Goal: Understand process/instructions: Learn about a topic

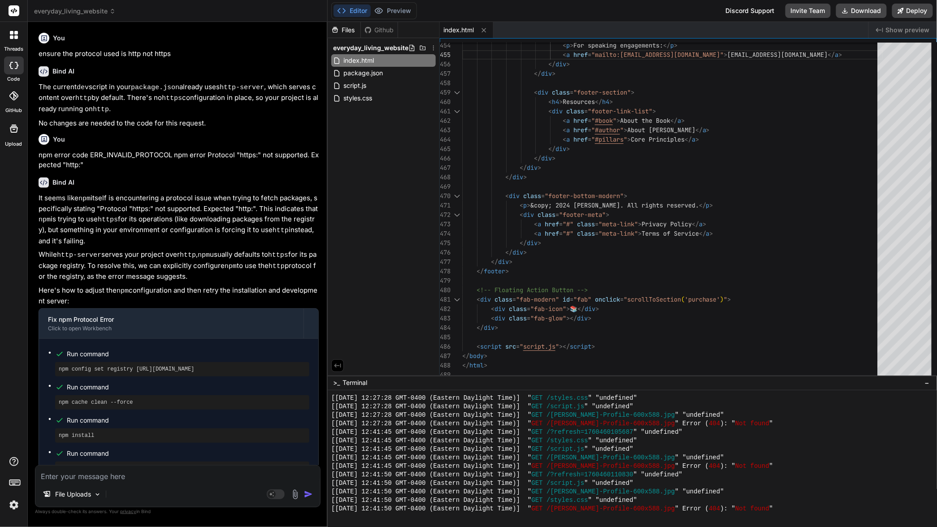
scroll to position [915, 0]
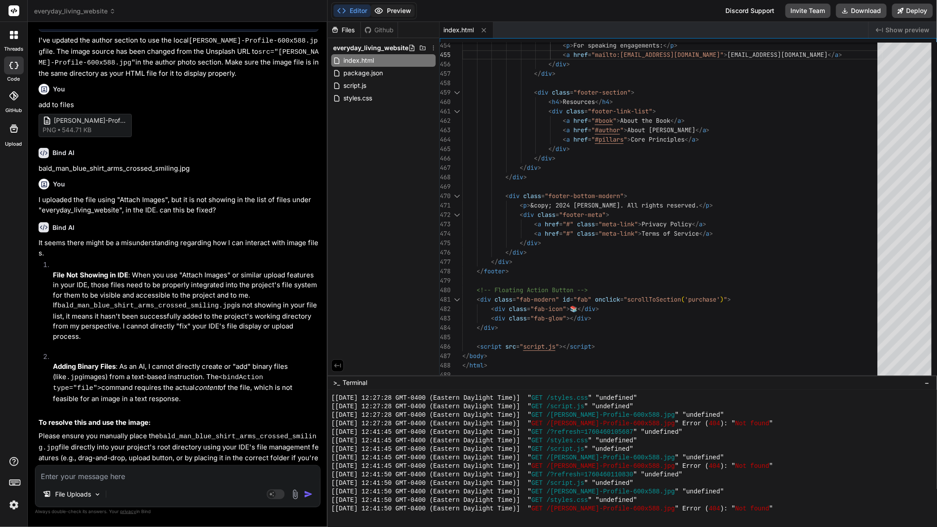
click at [392, 9] on button "Preview" at bounding box center [393, 10] width 44 height 13
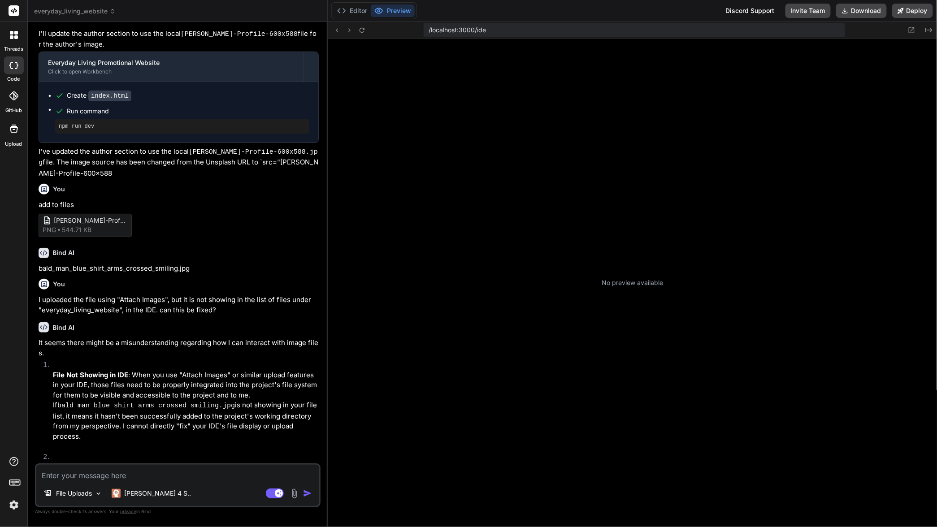
scroll to position [68, 0]
type textarea "x"
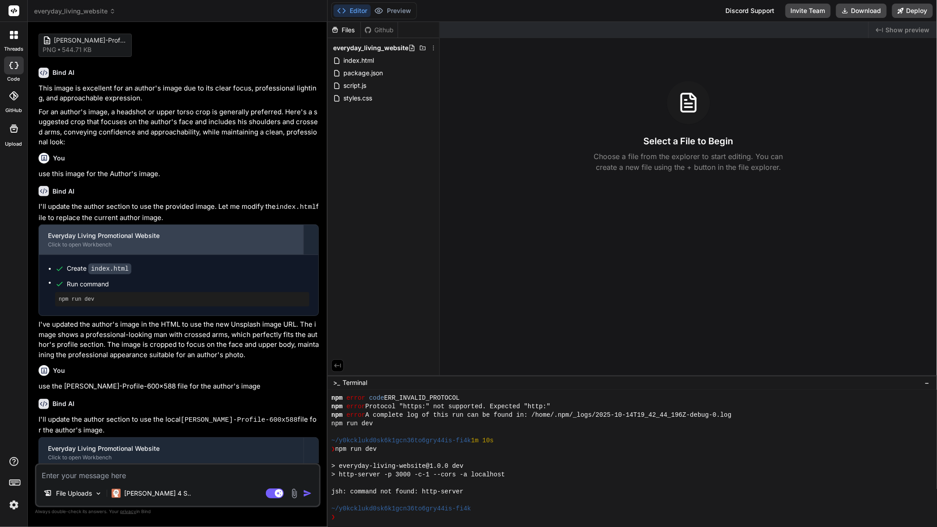
scroll to position [0, 0]
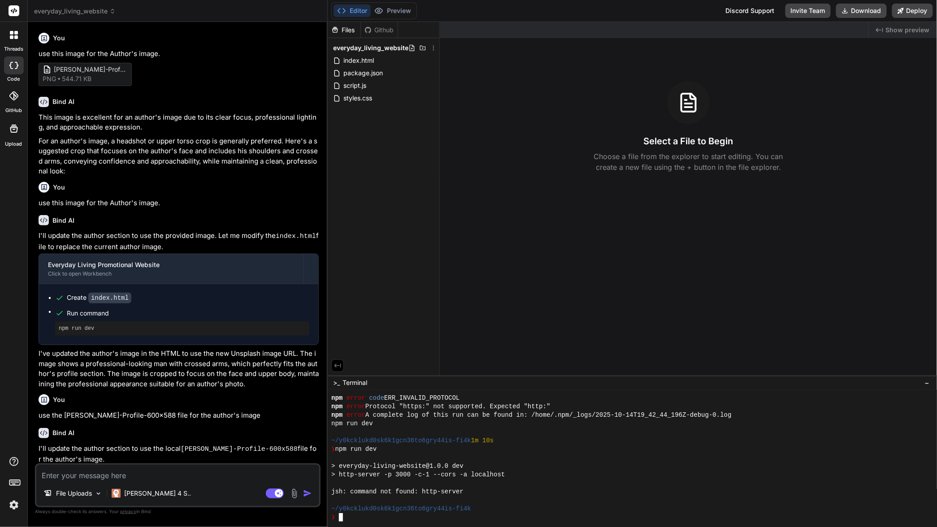
click at [372, 519] on div "❯" at bounding box center [627, 517] width 593 height 9
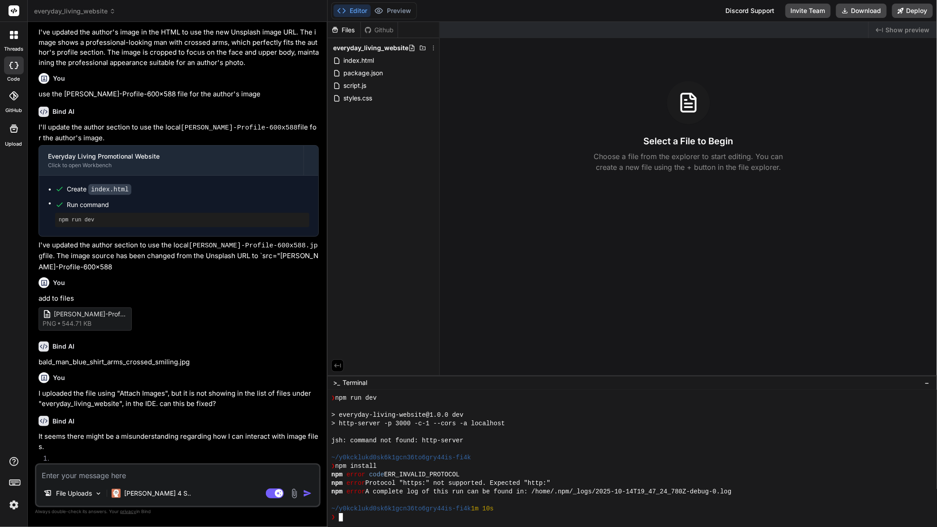
scroll to position [537, 0]
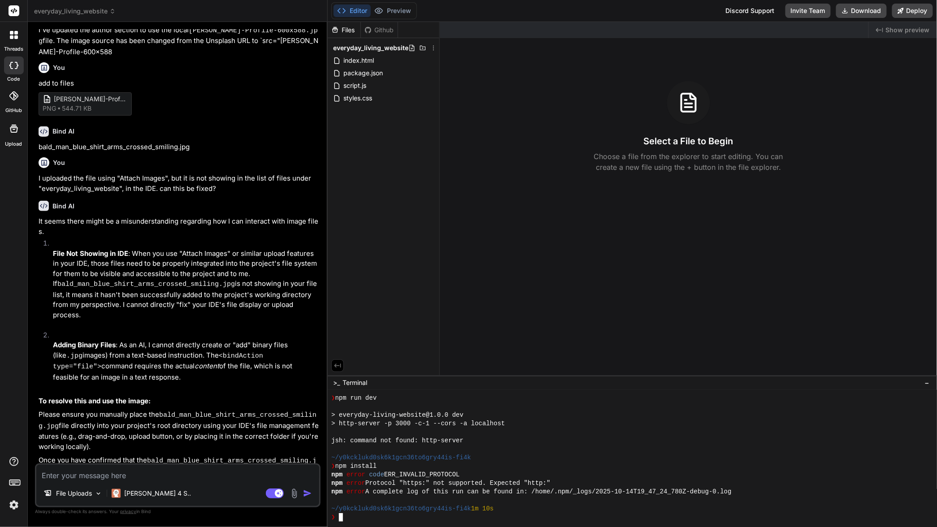
click at [187, 474] on textarea at bounding box center [177, 473] width 283 height 16
click at [275, 494] on icon at bounding box center [275, 494] width 18 height 10
click at [173, 478] on textarea at bounding box center [177, 473] width 283 height 16
type textarea "x"
type textarea "l"
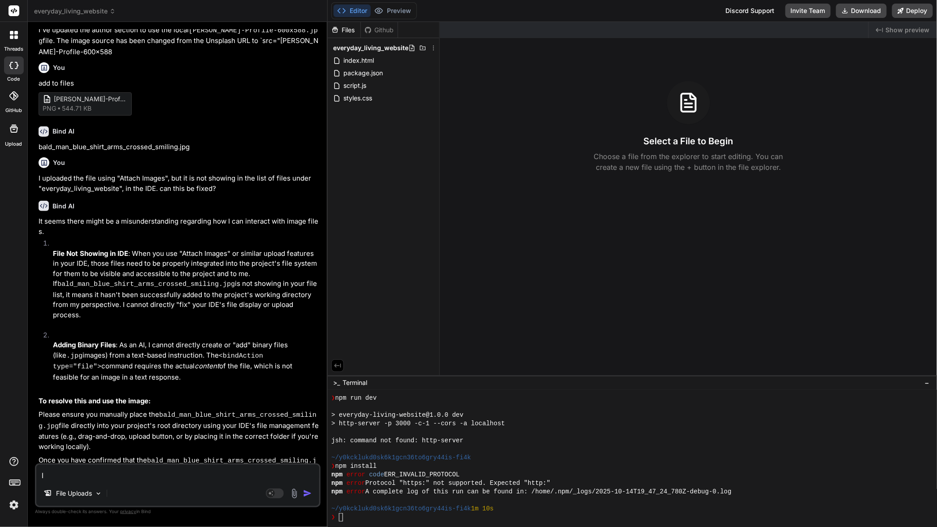
type textarea "x"
type textarea "li"
type textarea "x"
type textarea "lis"
type textarea "x"
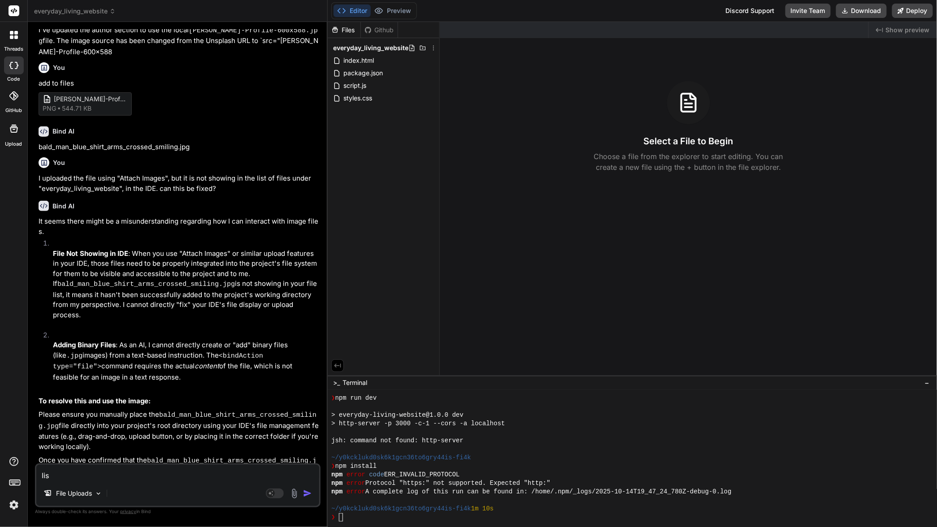
type textarea "list"
type textarea "x"
type textarea "list"
type textarea "x"
type textarea "list t"
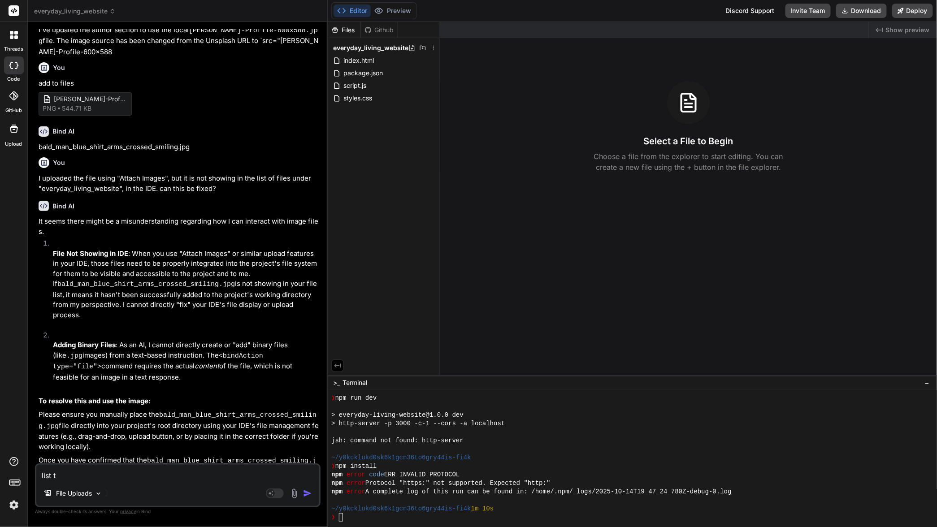
type textarea "x"
type textarea "list th"
type textarea "x"
type textarea "list the"
type textarea "x"
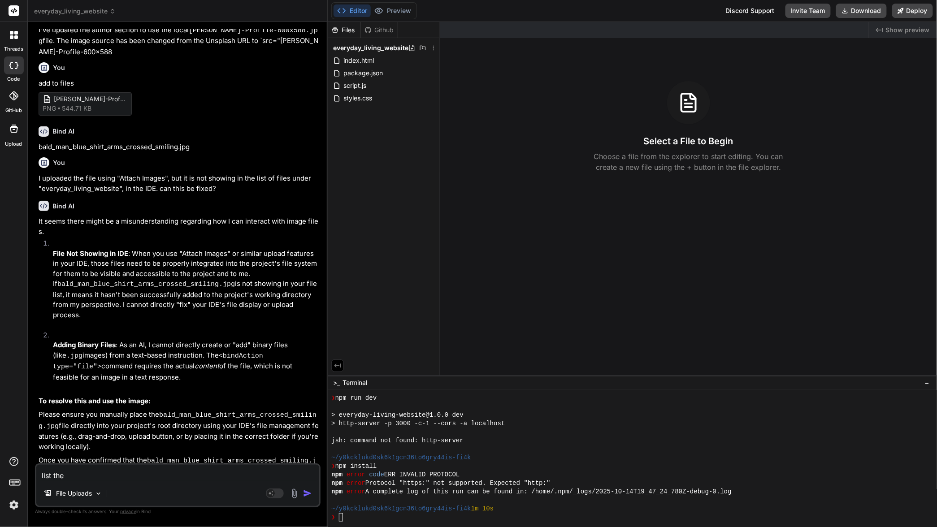
type textarea "list the"
type textarea "x"
type textarea "list the n"
type textarea "x"
type textarea "list the np"
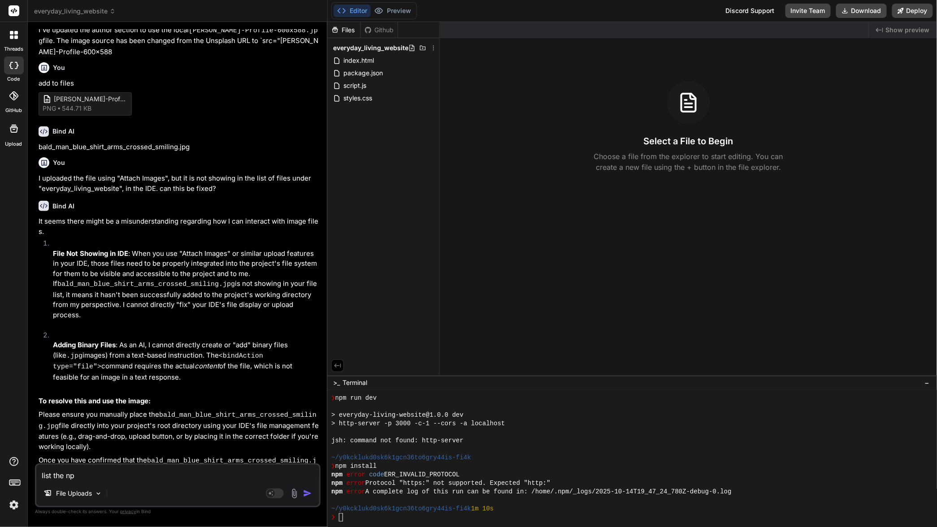
type textarea "x"
type textarea "list the npm"
type textarea "x"
type textarea "list the nom"
type textarea "x"
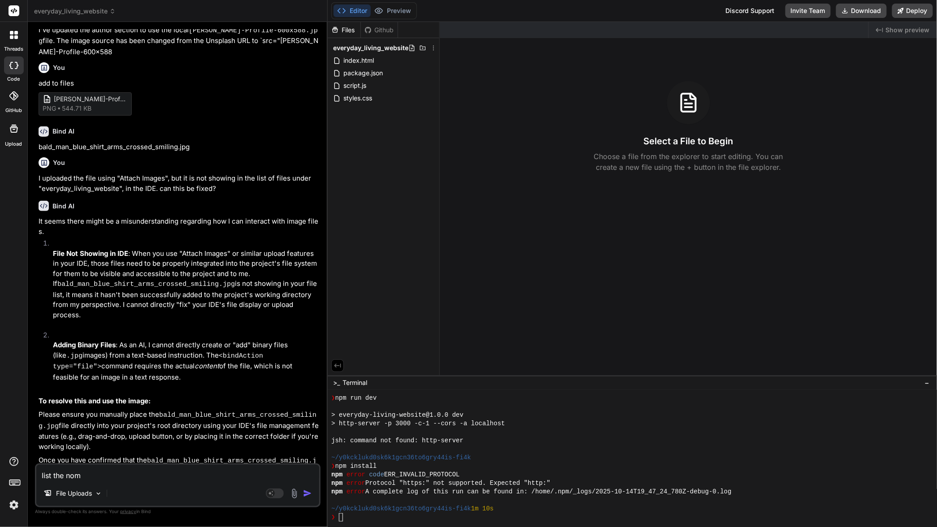
type textarea "list the nom e"
type textarea "x"
type textarea "list the nom er"
type textarea "x"
type textarea "list the nom err"
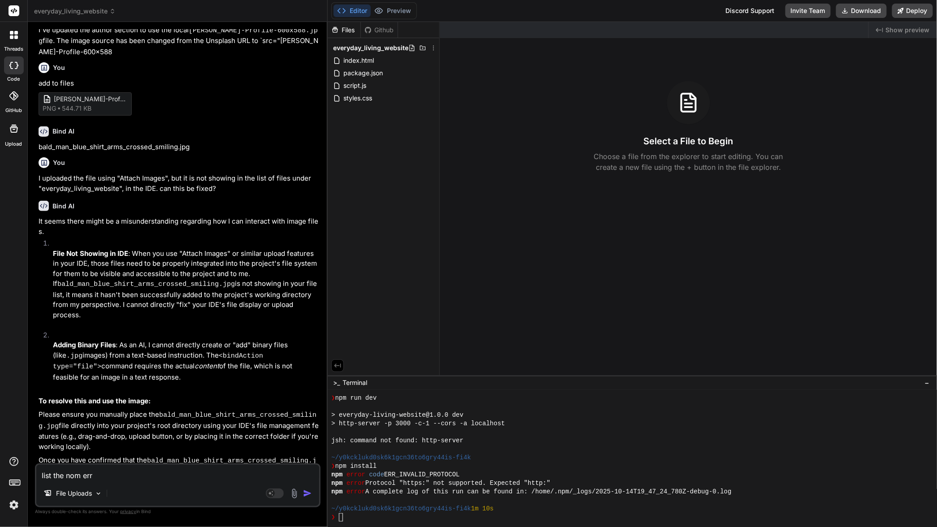
type textarea "x"
type textarea "list the nom er"
type textarea "x"
type textarea "list the nom e"
type textarea "x"
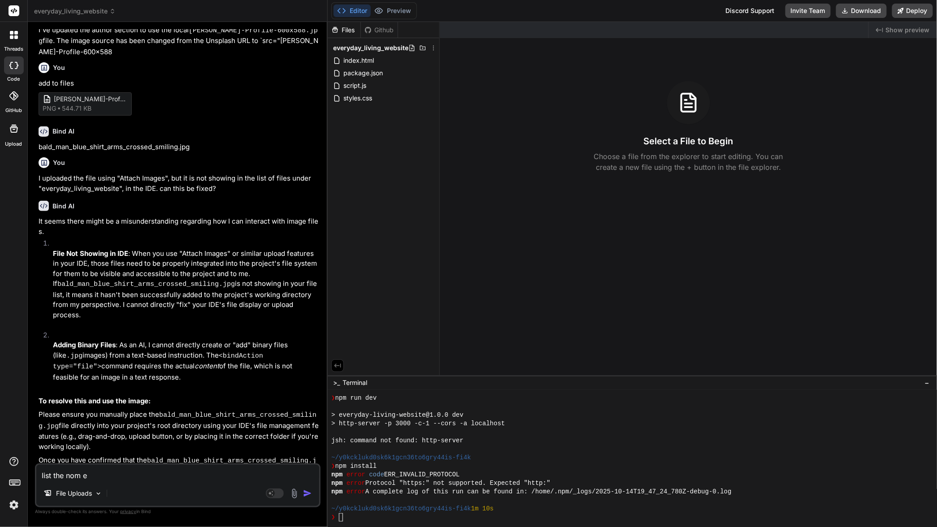
type textarea "list the nom"
type textarea "x"
type textarea "list the nom"
type textarea "x"
type textarea "list the no"
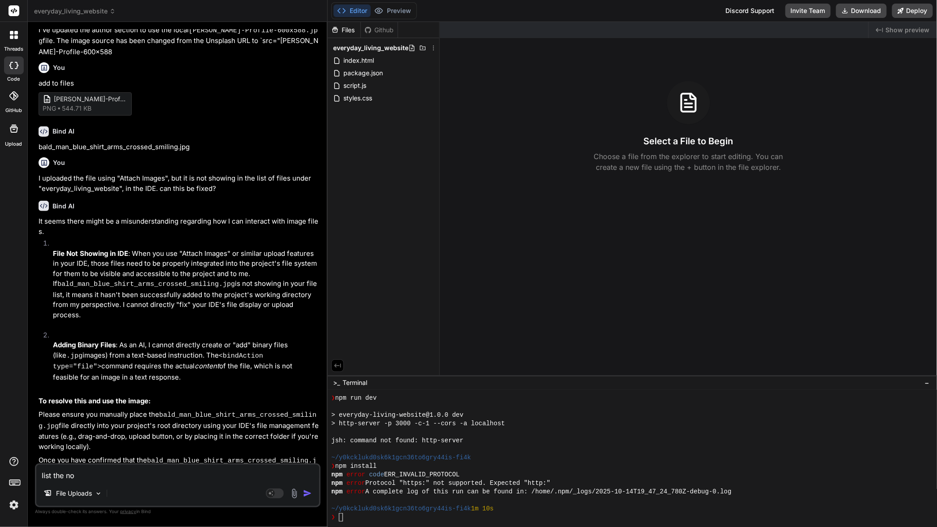
type textarea "x"
type textarea "list the n"
type textarea "x"
type textarea "list the np"
type textarea "x"
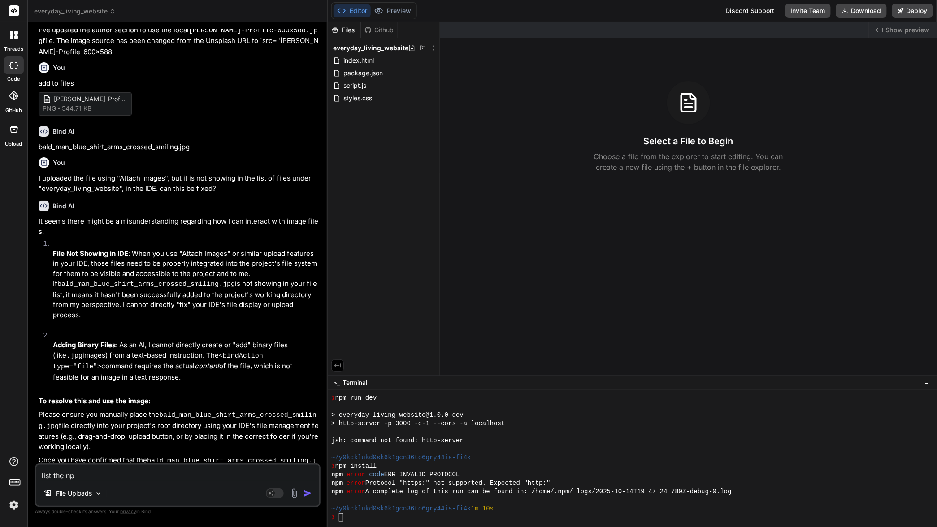
type textarea "list the npm"
type textarea "x"
type textarea "list the npm"
type textarea "x"
type textarea "list the npm c"
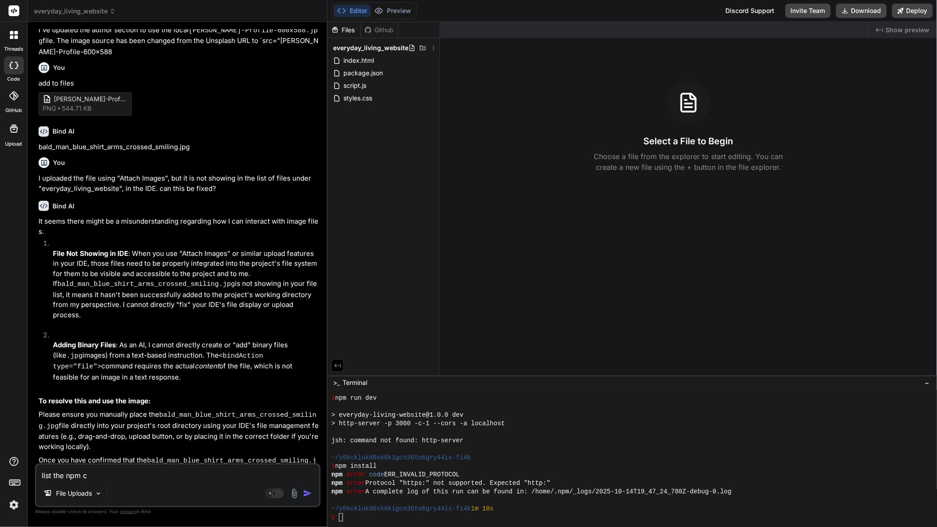
type textarea "x"
type textarea "list the npm co"
type textarea "x"
type textarea "list the npm com"
type textarea "x"
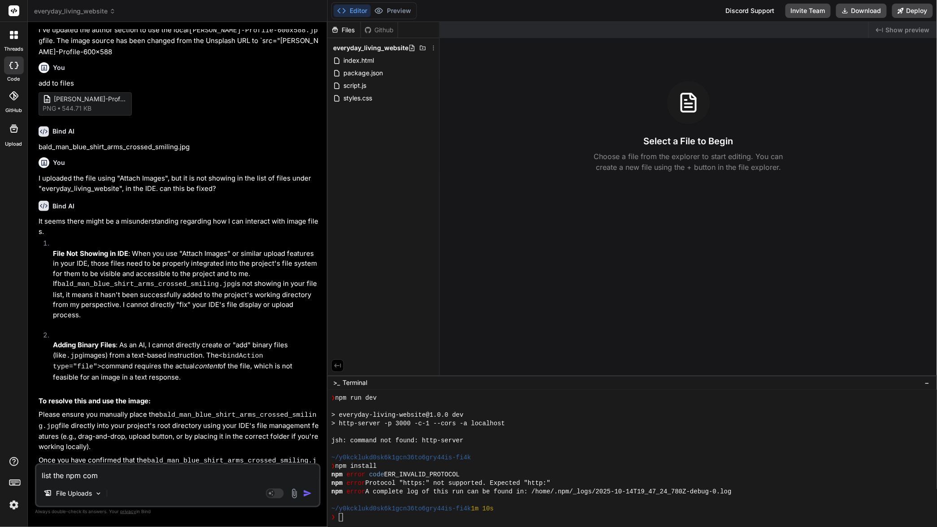
type textarea "list the npm comm"
type textarea "x"
type textarea "list the npm comma"
type textarea "x"
type textarea "list the npm comman"
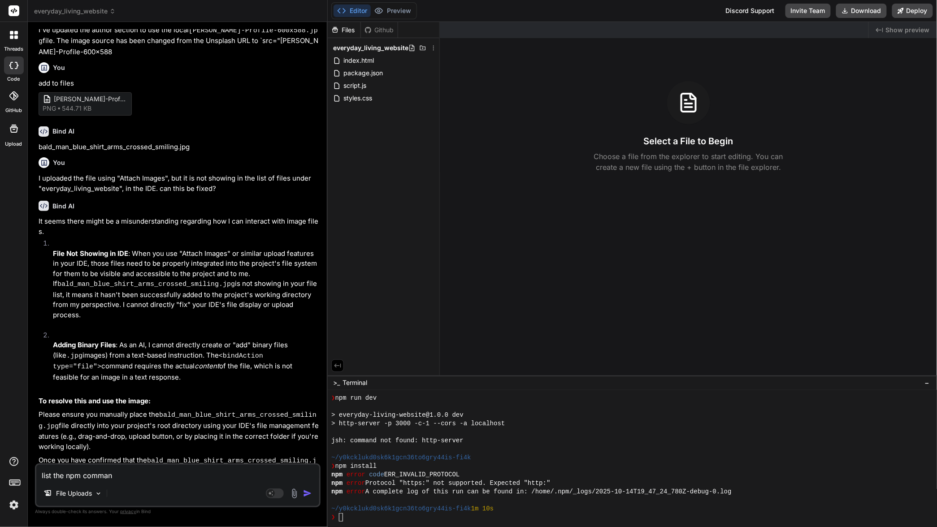
type textarea "x"
type textarea "list the npm command"
type textarea "x"
type textarea "list the npm commands"
type textarea "x"
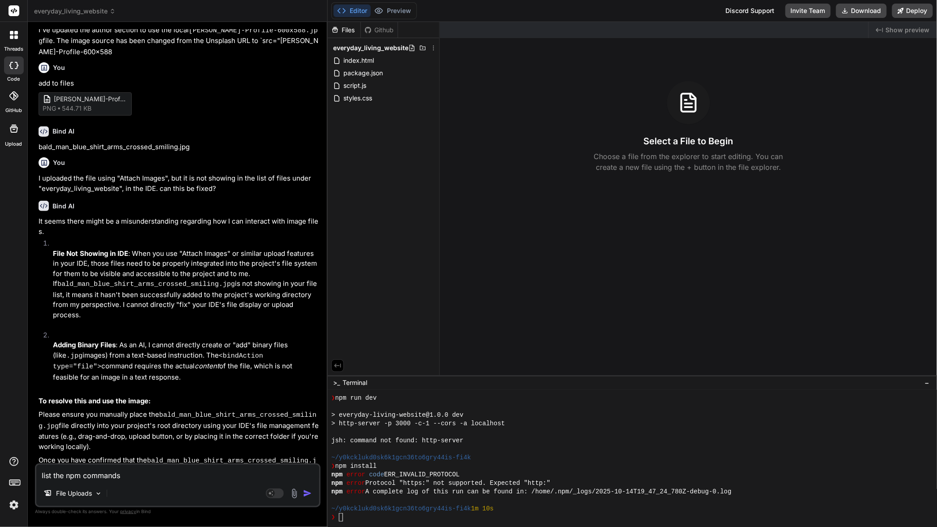
type textarea "list the npm commands"
type textarea "x"
type textarea "list the npm commands t"
type textarea "x"
type textarea "list the npm commands to"
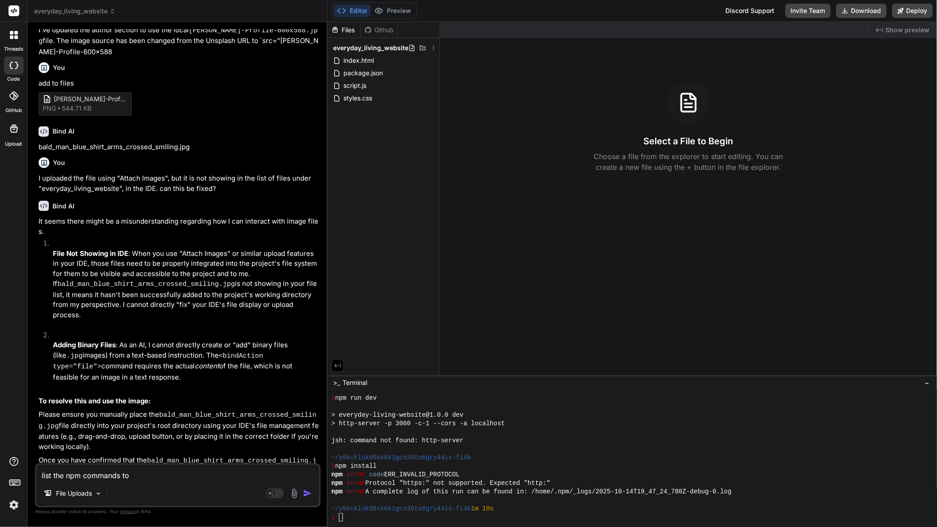
type textarea "x"
type textarea "list the npm commands to"
type textarea "x"
type textarea "list the npm commands to s"
type textarea "x"
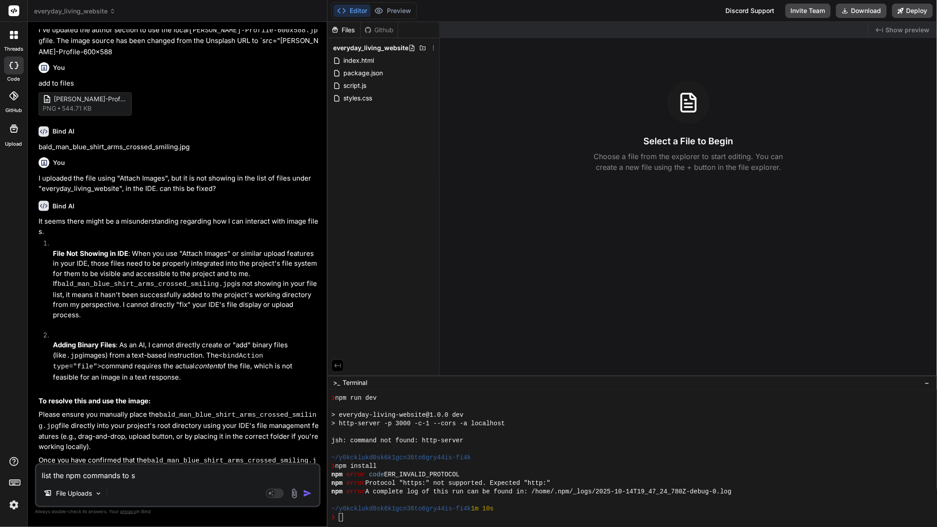
type textarea "list the npm commands to st"
type textarea "x"
type textarea "list the npm commands to sta"
type textarea "x"
type textarea "list the npm commands to star"
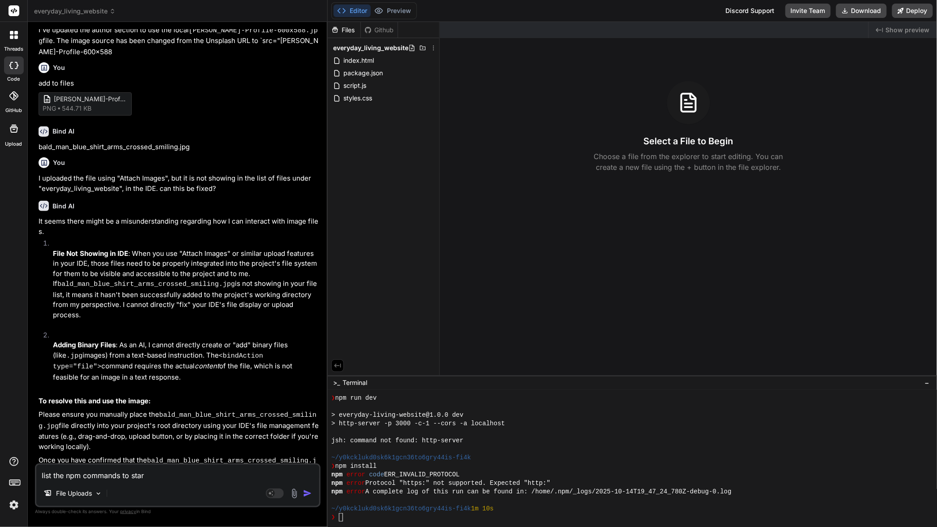
type textarea "x"
type textarea "list the npm commands to start"
type textarea "x"
type textarea "list the npm commands to start"
type textarea "x"
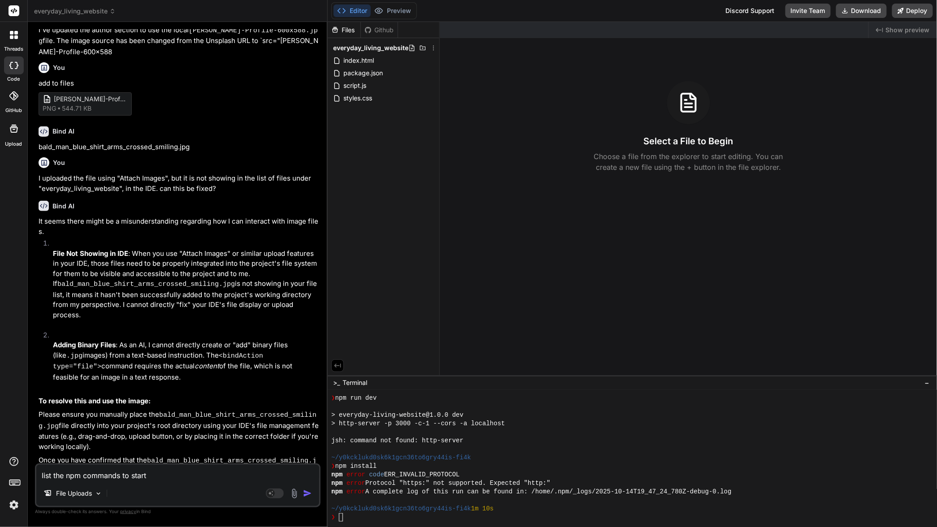
type textarea "list the npm commands to start t"
type textarea "x"
type textarea "list the npm commands to start th"
type textarea "x"
type textarea "list the npm commands to start the"
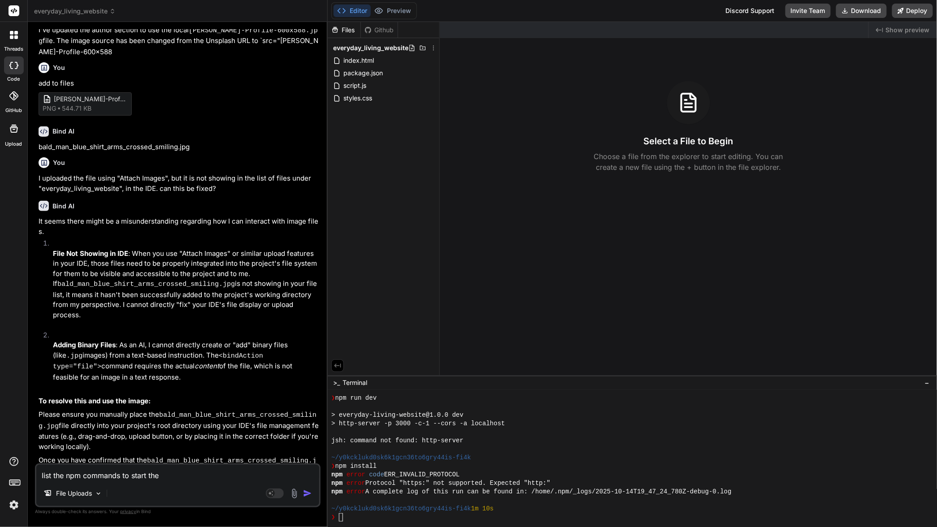
type textarea "x"
type textarea "list the npm commands to start the"
type textarea "x"
type textarea "list the npm commands to start the p"
type textarea "x"
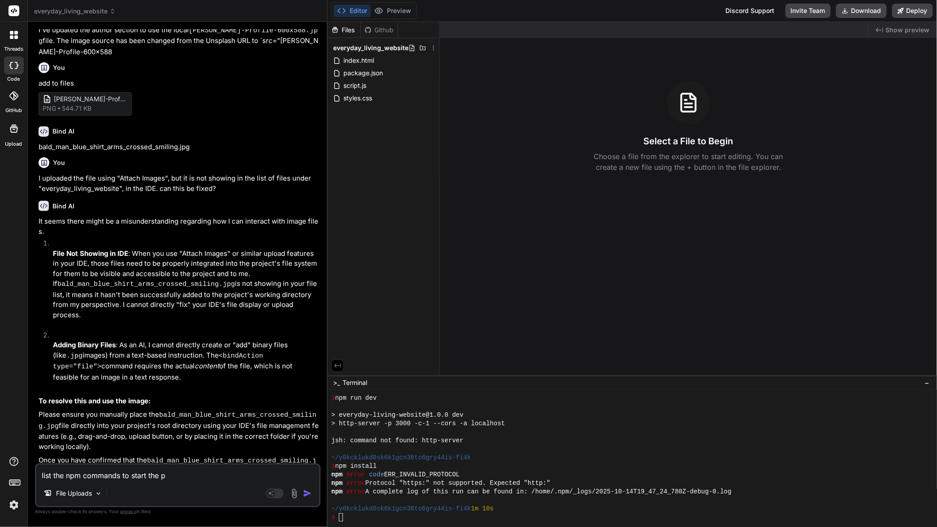
type textarea "list the npm commands to start the pr"
type textarea "x"
type textarea "list the npm commands to start the pro"
type textarea "x"
type textarea "list the npm commands to start the proj"
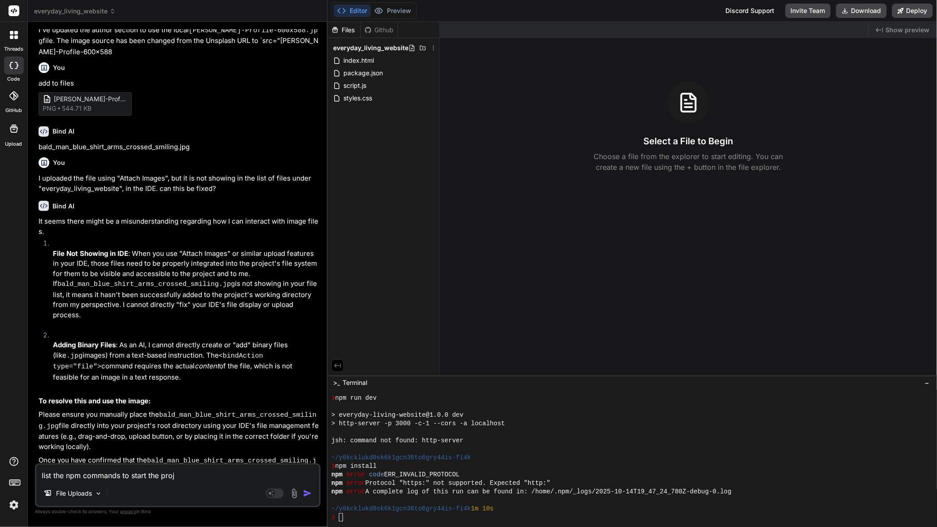
type textarea "x"
type textarea "list the npm commands to start the proje"
type textarea "x"
type textarea "list the npm commands to start the projec"
type textarea "x"
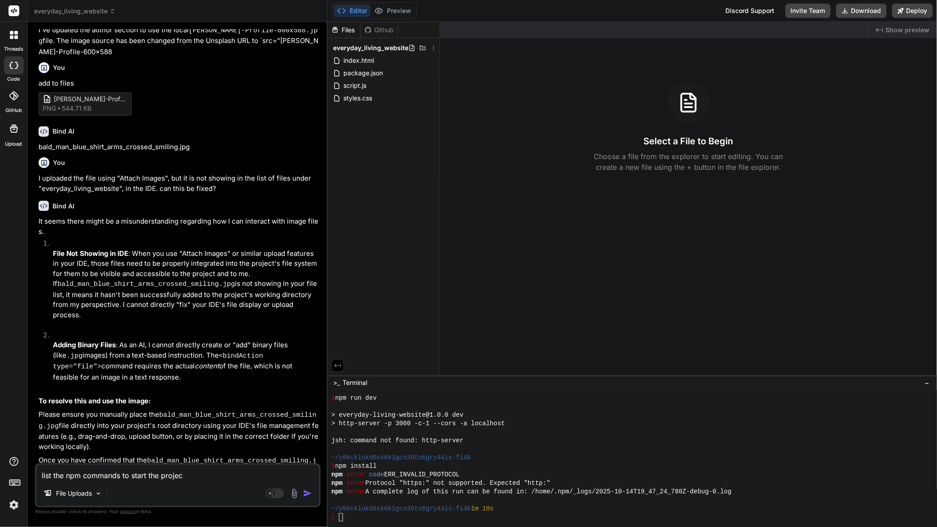
type textarea "list the npm commands to start the project"
type textarea "x"
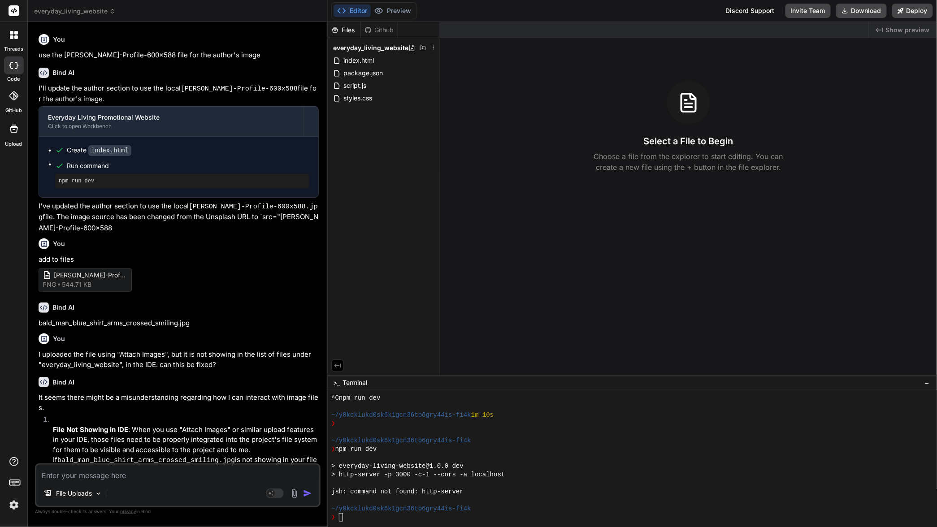
scroll to position [721, 0]
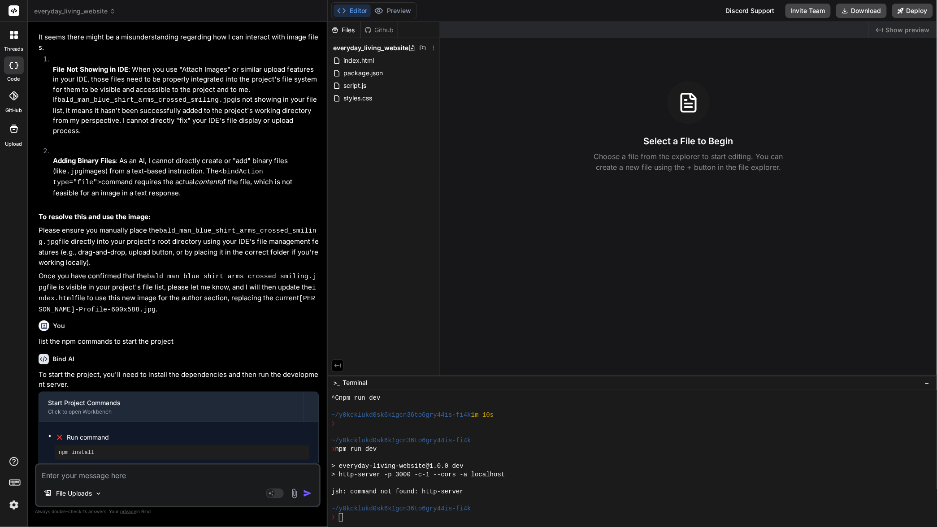
type textarea "x"
type textarea "l"
type textarea "x"
type textarea "li"
type textarea "x"
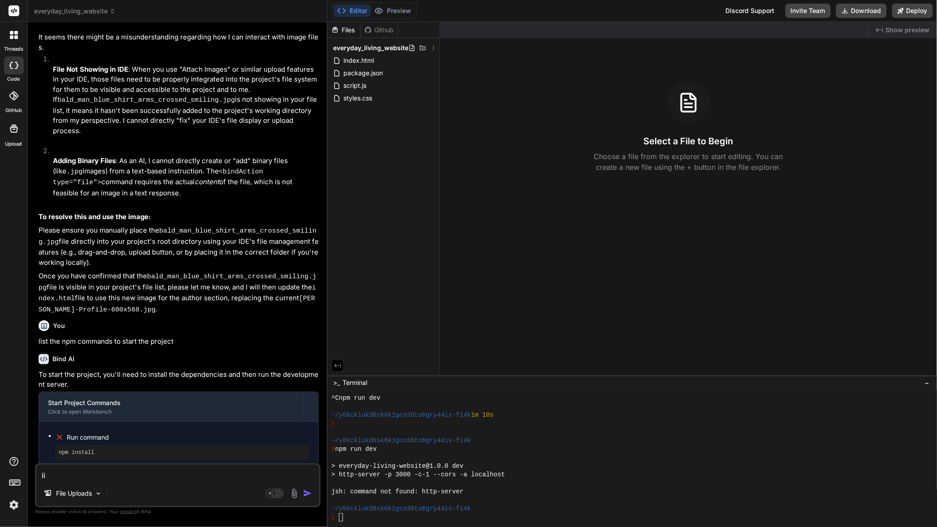
type textarea "lis"
type textarea "x"
type textarea "list"
type textarea "x"
type textarea "list"
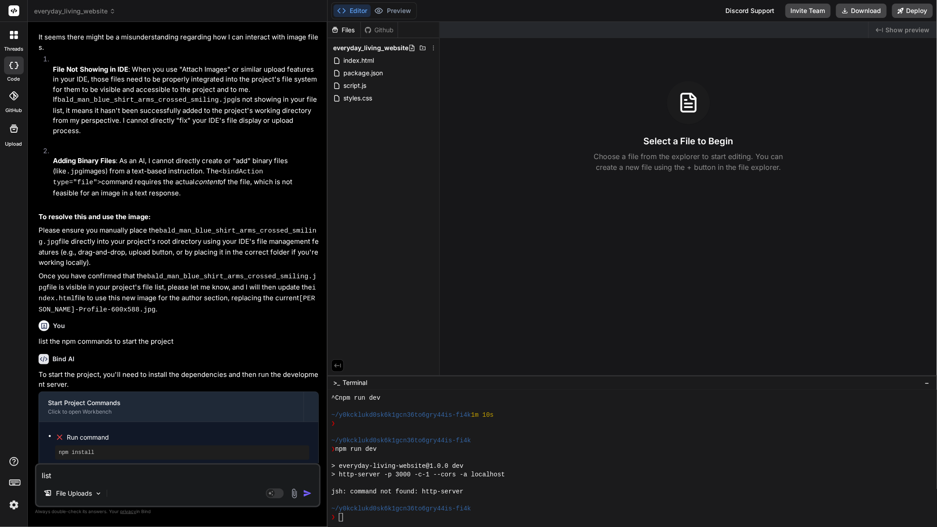
type textarea "x"
type textarea "list t"
type textarea "x"
type textarea "list th"
type textarea "x"
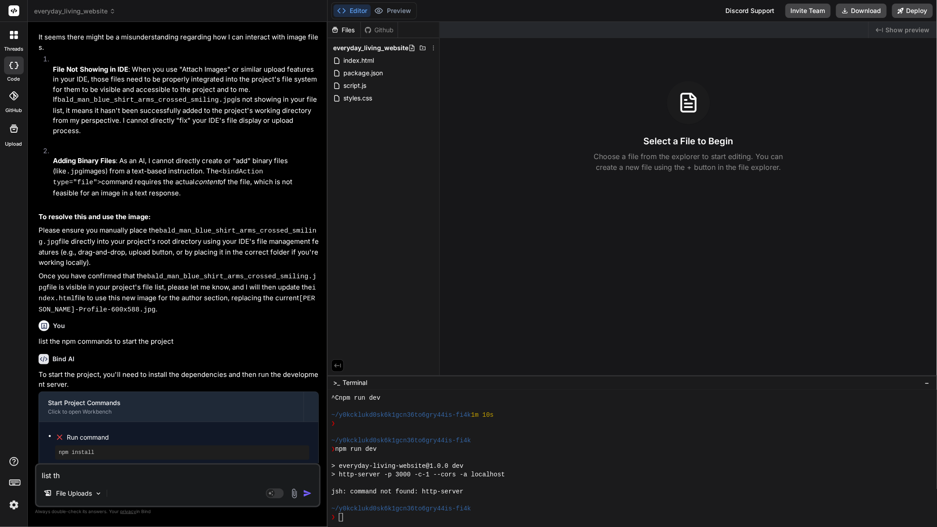
type textarea "list the"
type textarea "x"
type textarea "list the"
type textarea "x"
type textarea "list the n"
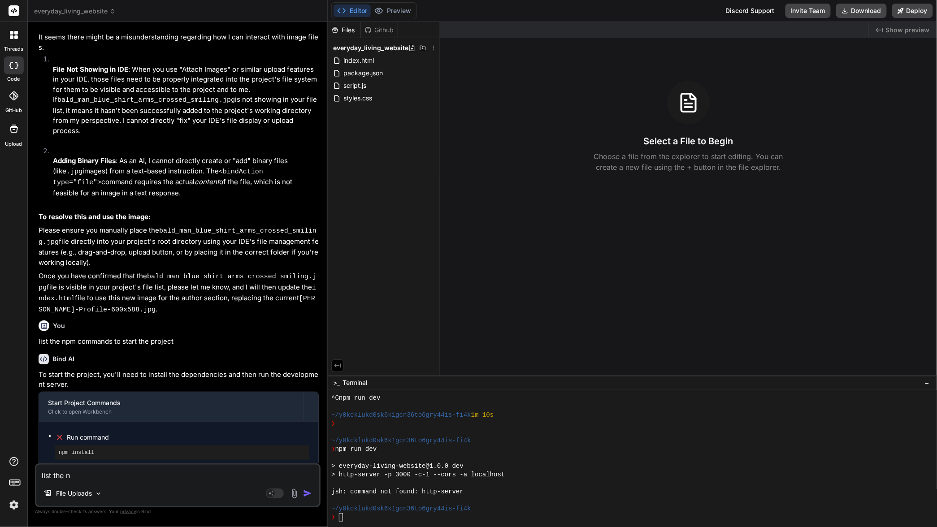
type textarea "x"
type textarea "list the np"
type textarea "x"
type textarea "list the npm"
type textarea "x"
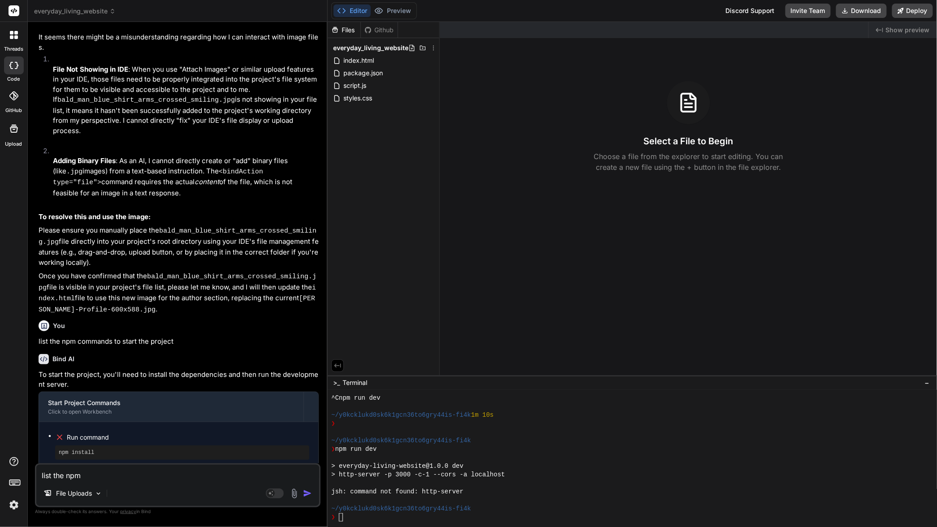
type textarea "list the npm"
type textarea "x"
type textarea "list the npm c"
type textarea "x"
type textarea "list the npm co"
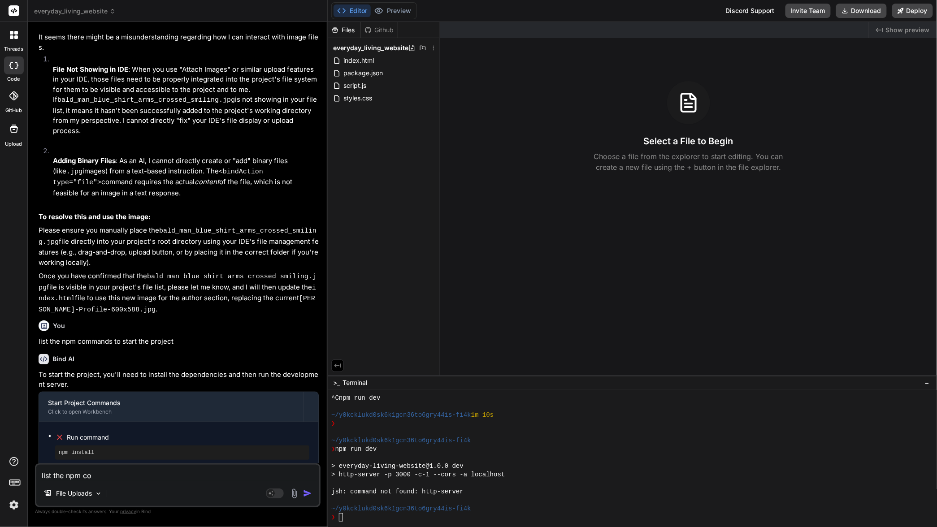
type textarea "x"
type textarea "list the npm com"
type textarea "x"
type textarea "list the npm comm"
type textarea "x"
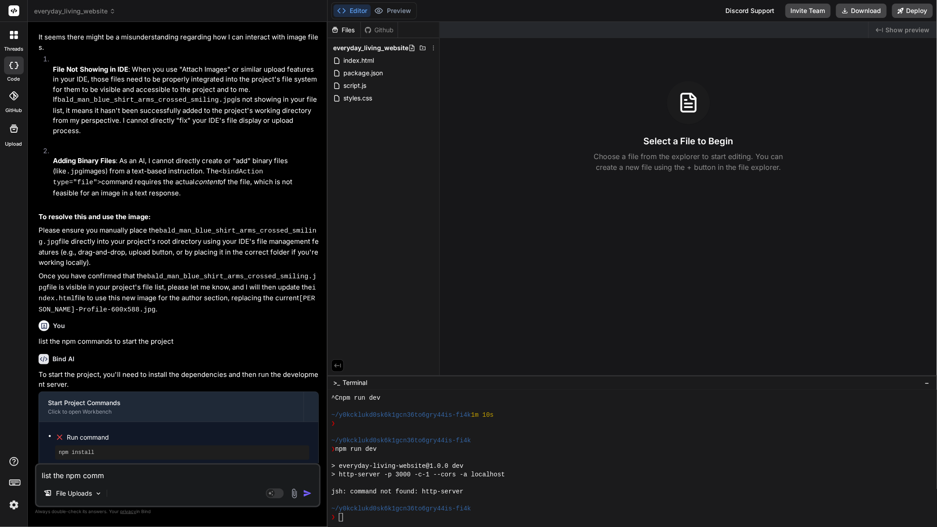
type textarea "list the npm comma"
type textarea "x"
type textarea "list the npm comman"
type textarea "x"
type textarea "list the npm command"
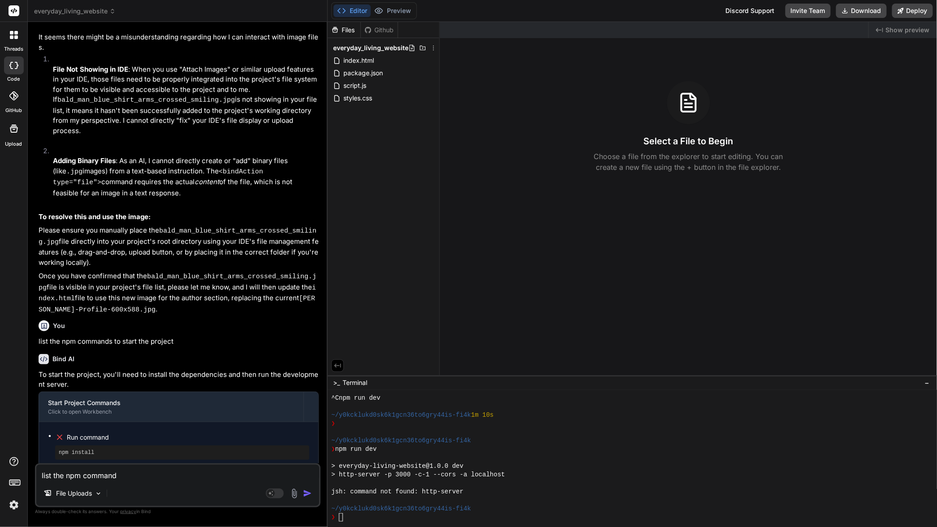
type textarea "x"
type textarea "list the npm commands"
type textarea "x"
type textarea "list the npm commands"
type textarea "x"
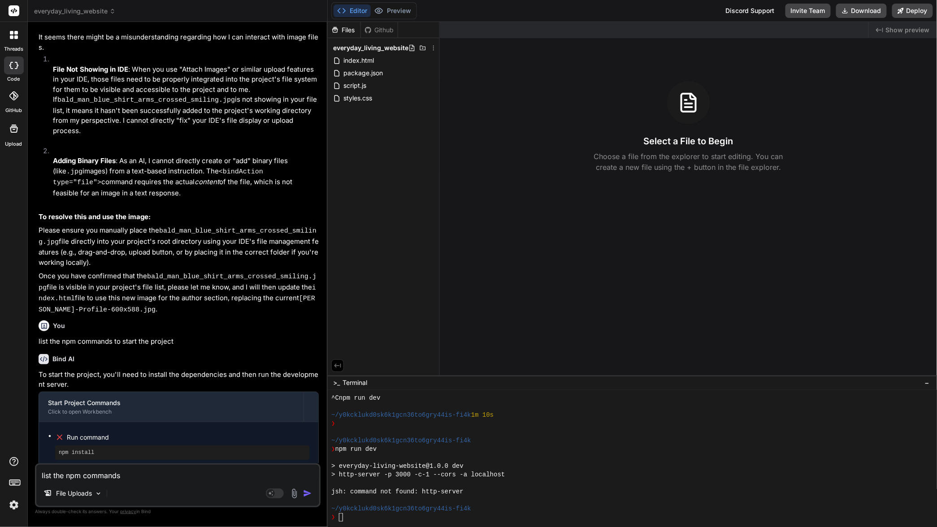
type textarea "list the npm commands t"
type textarea "x"
type textarea "list the npm commands to"
type textarea "x"
type textarea "list the npm commands to"
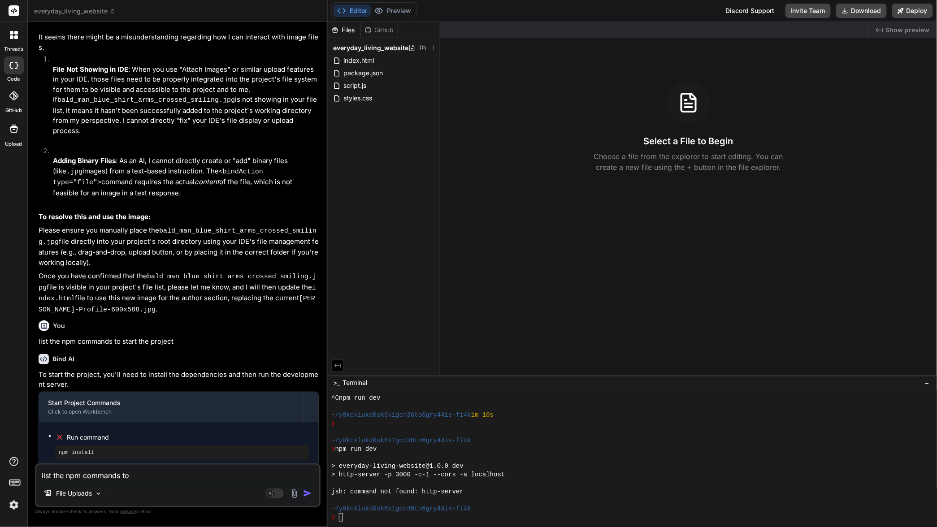
type textarea "x"
type textarea "list the npm commands to e"
type textarea "x"
type textarea "list the npm commands to en"
type textarea "x"
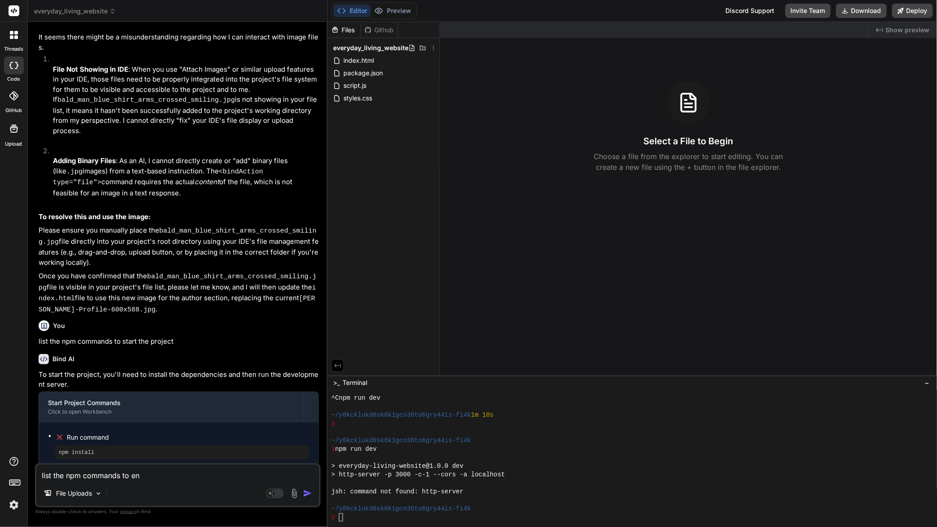
type textarea "list the npm commands to ens"
type textarea "x"
type textarea "list the npm commands to ensu"
type textarea "x"
type textarea "list the npm commands to ensur"
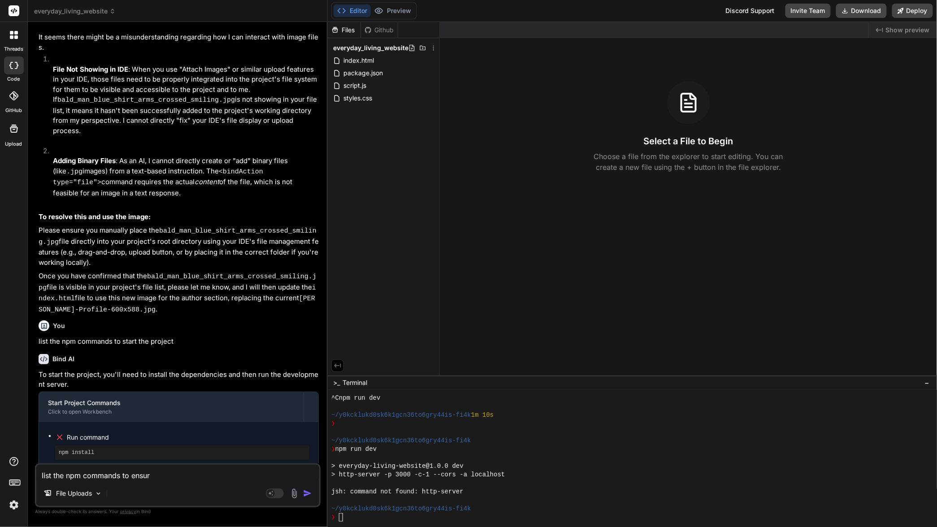
type textarea "x"
type textarea "list the npm commands to ensure"
type textarea "x"
type textarea "list the npm commands to ensure"
type textarea "x"
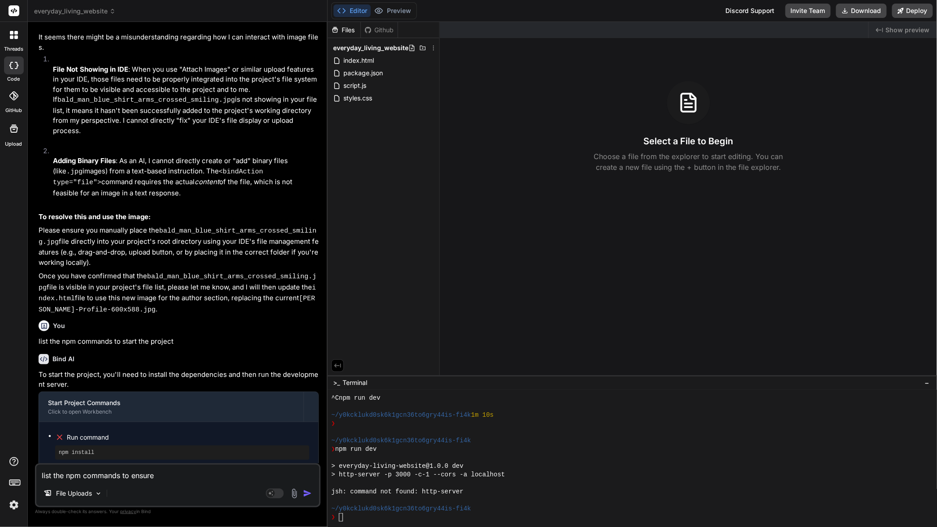
type textarea "list the npm commands to ensure t"
type textarea "x"
type textarea "list the npm commands to ensure th"
type textarea "x"
type textarea "list the npm commands to ensure the"
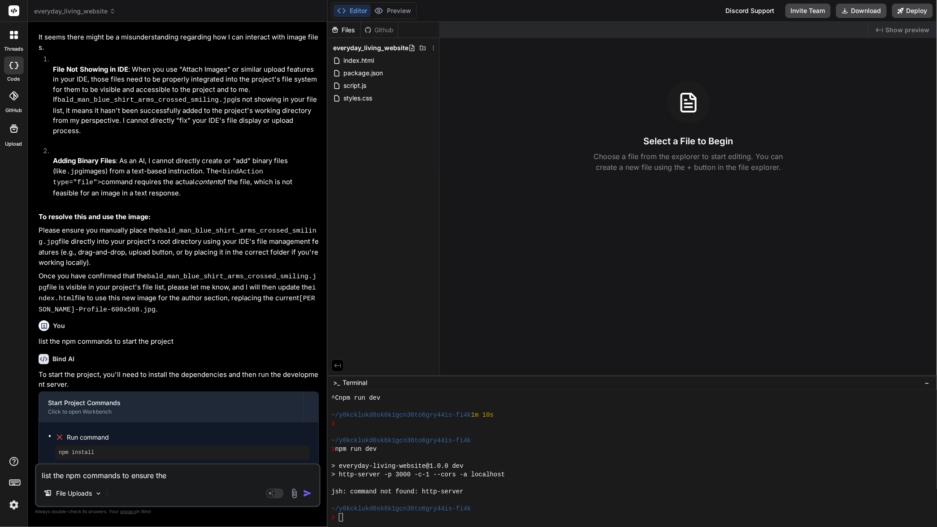
type textarea "x"
type textarea "list the npm commands to ensure the"
type textarea "x"
type textarea "list the npm commands to ensure the p"
type textarea "x"
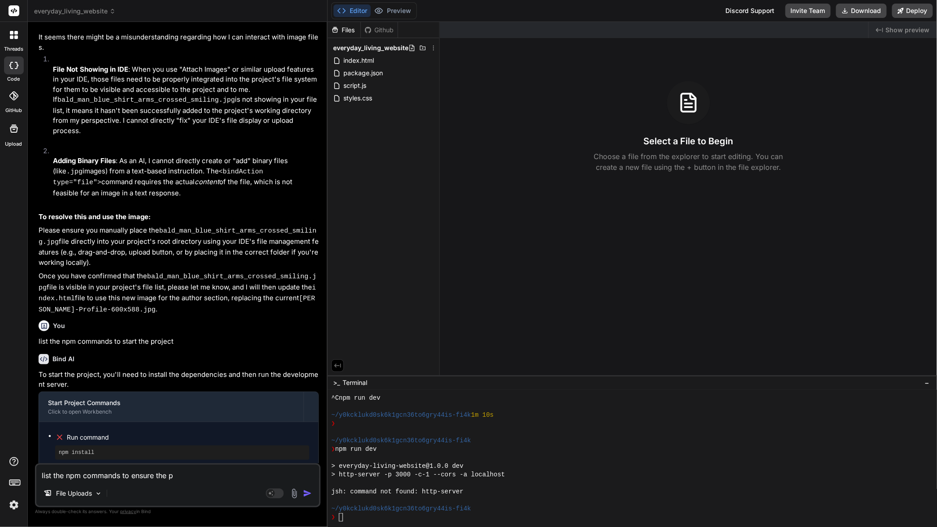
type textarea "list the npm commands to ensure the pr"
type textarea "x"
type textarea "list the npm commands to ensure the pro"
type textarea "x"
type textarea "list the npm commands to ensure the prom"
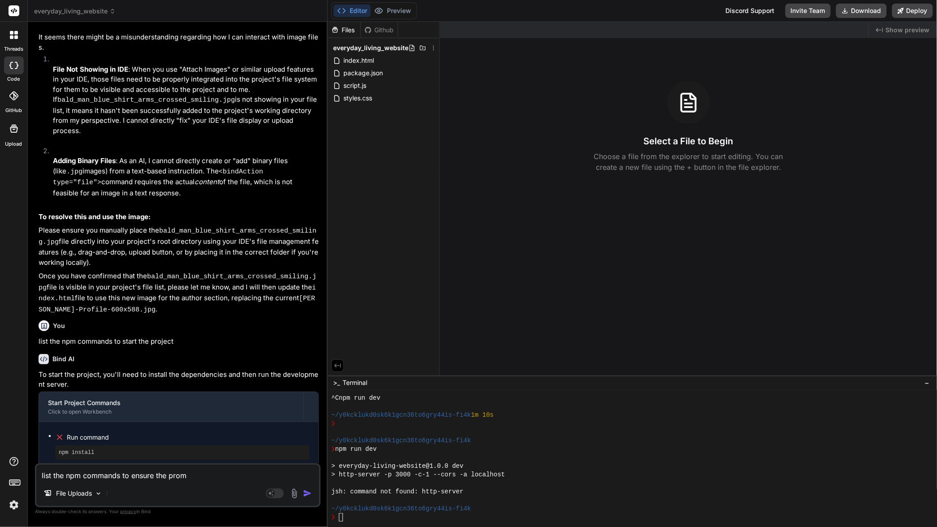
type textarea "x"
type textarea "list the npm commands to ensure the pro"
type textarea "x"
type textarea "list the npm commands to ensure the proj"
type textarea "x"
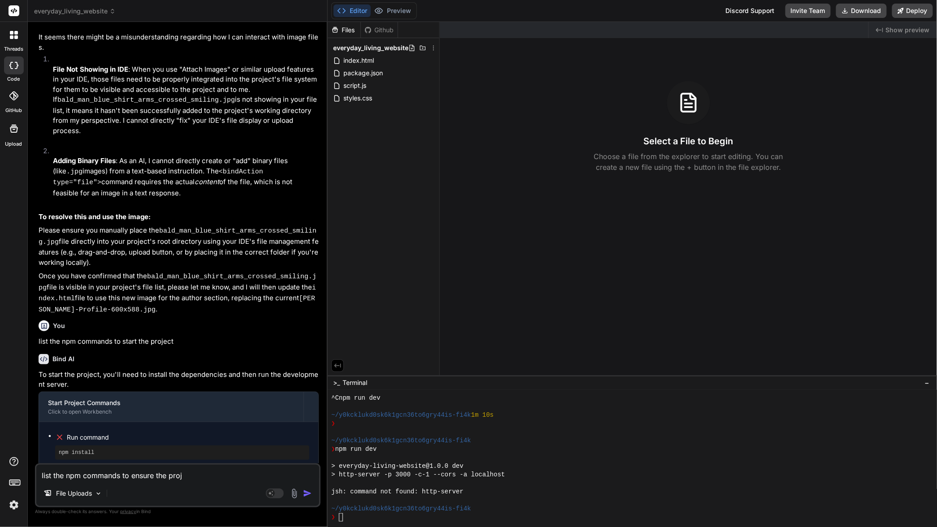
type textarea "list the npm commands to ensure the proje"
type textarea "x"
type textarea "list the npm commands to ensure the projec"
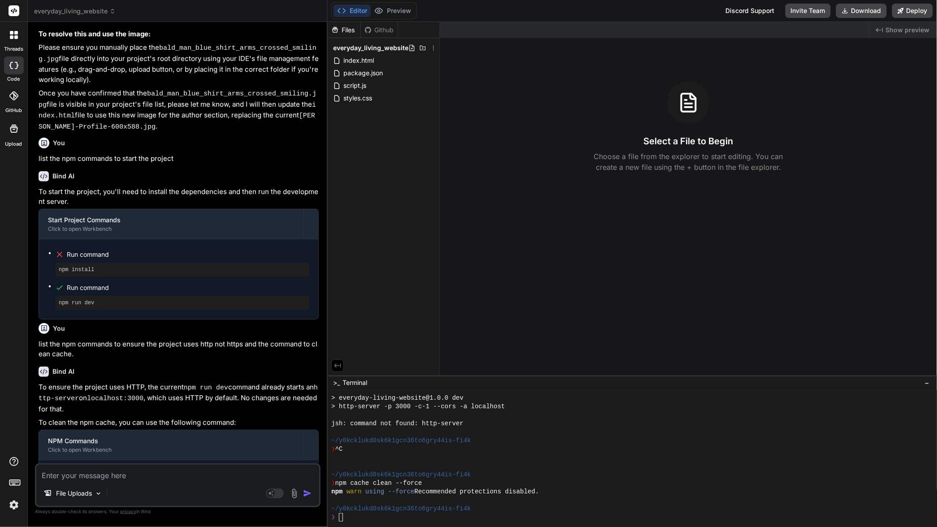
scroll to position [904, 0]
click at [393, 517] on div "❯" at bounding box center [627, 517] width 593 height 9
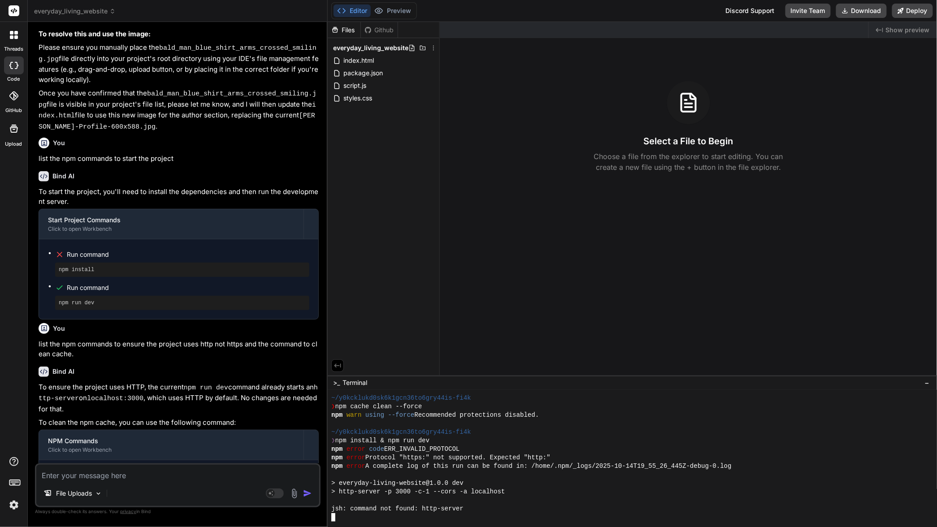
scroll to position [477, 0]
